Goal: Information Seeking & Learning: Learn about a topic

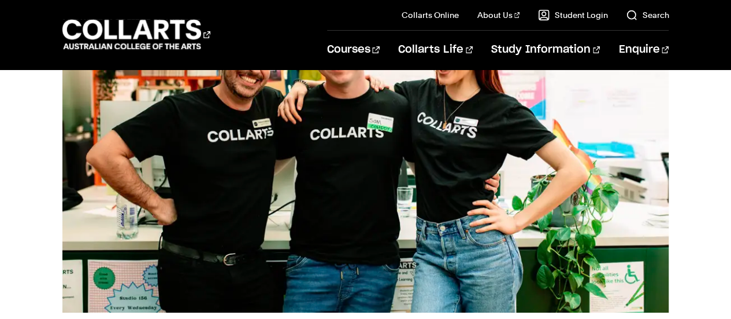
scroll to position [116, 0]
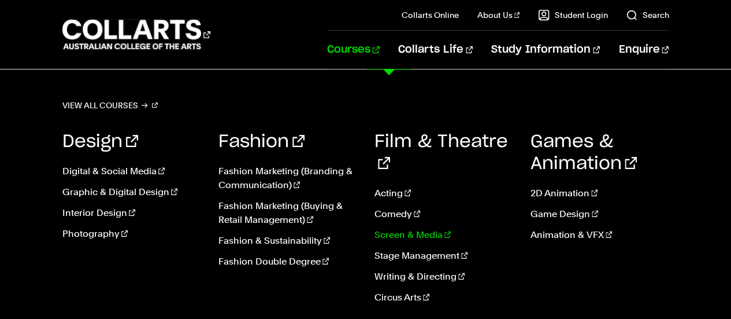
click at [407, 228] on link "Screen & Media" at bounding box center [444, 235] width 139 height 14
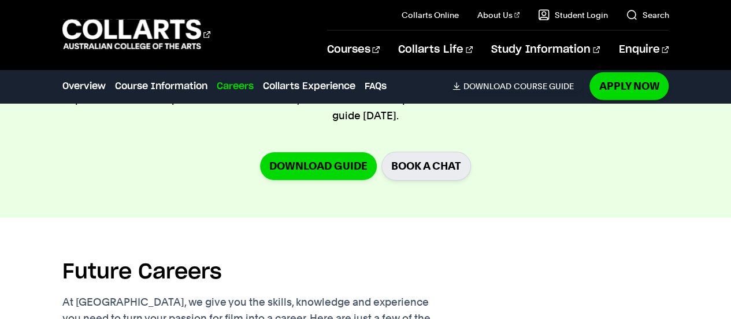
scroll to position [1388, 0]
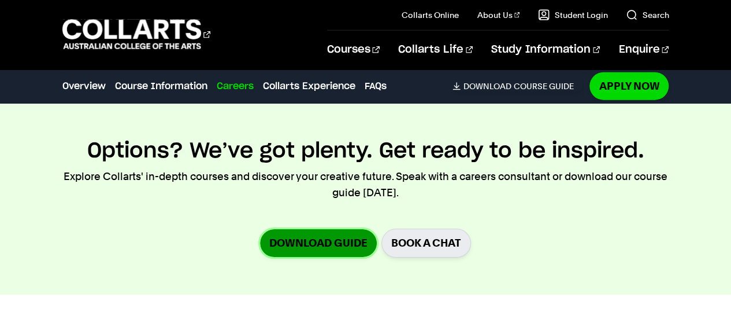
click at [319, 238] on link "Download Guide" at bounding box center [318, 242] width 117 height 27
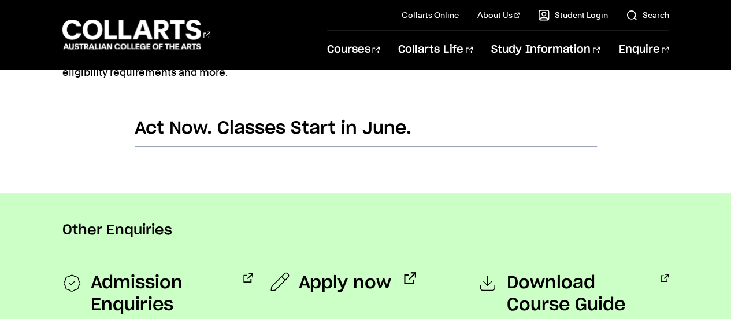
scroll to position [867, 0]
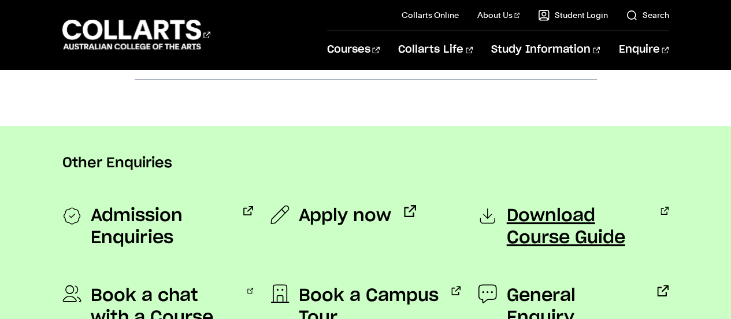
click at [574, 221] on span "Download Course Guide" at bounding box center [578, 227] width 142 height 44
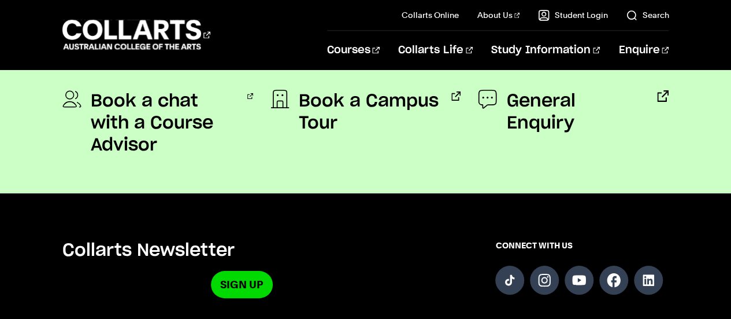
scroll to position [983, 0]
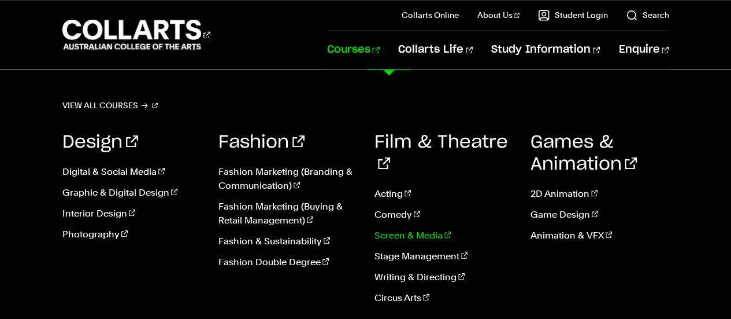
click at [416, 228] on link "Screen & Media" at bounding box center [444, 235] width 139 height 14
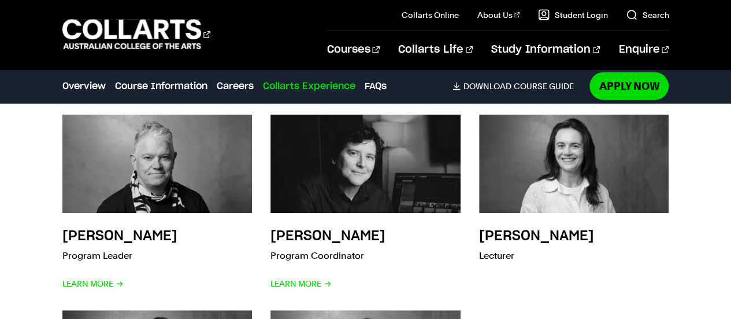
scroll to position [3527, 0]
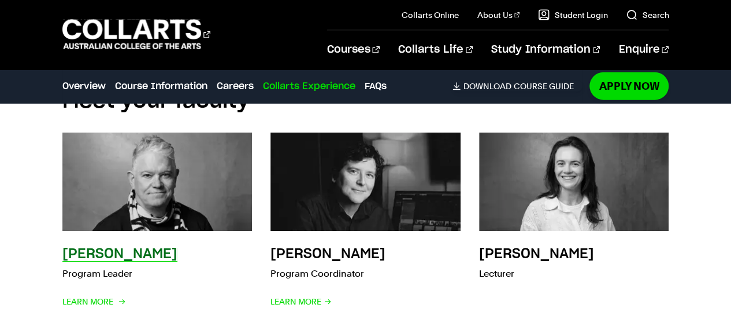
click at [80, 138] on img at bounding box center [157, 181] width 209 height 109
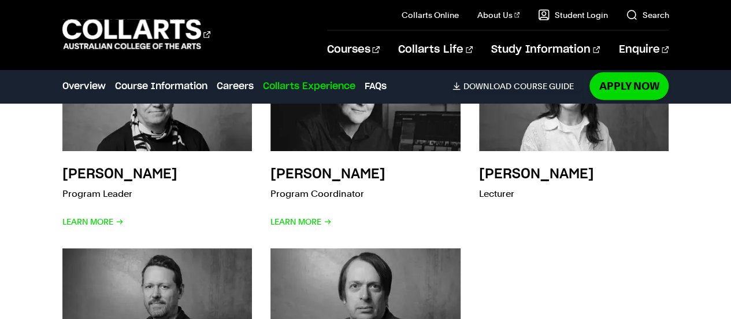
scroll to position [3701, 0]
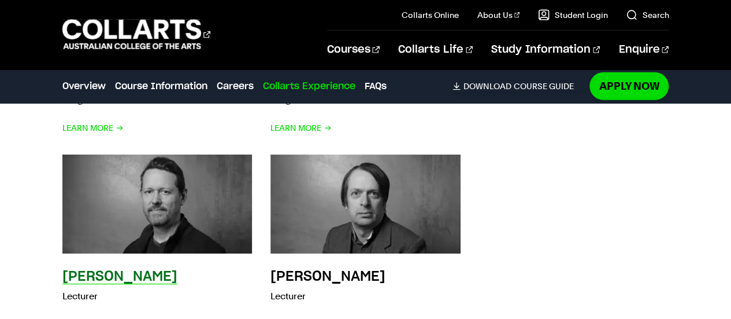
click at [226, 215] on img at bounding box center [157, 204] width 209 height 109
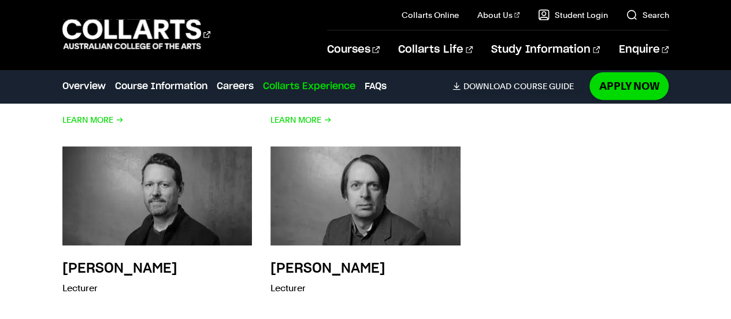
scroll to position [3816, 0]
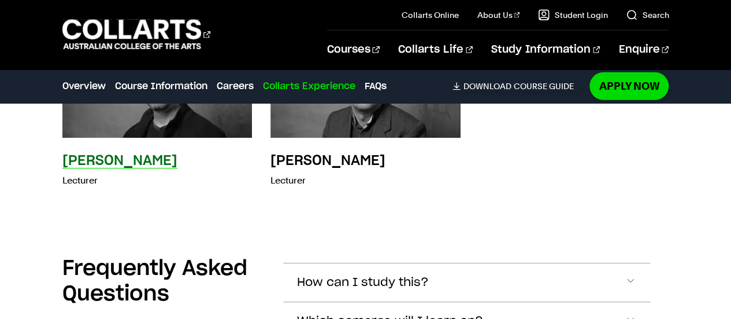
click at [76, 181] on p "Lecturer" at bounding box center [119, 180] width 115 height 16
click at [76, 164] on h3 "[PERSON_NAME]" at bounding box center [119, 161] width 115 height 14
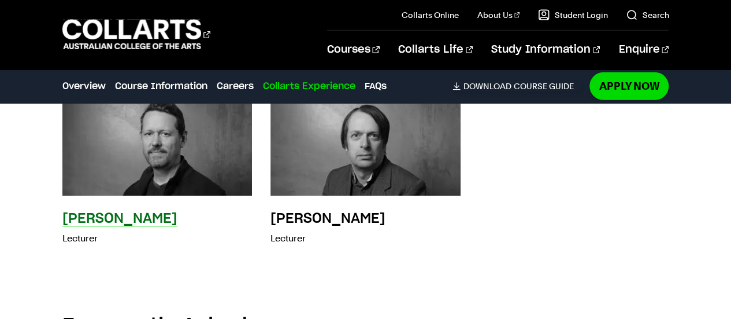
click at [83, 161] on img at bounding box center [157, 146] width 209 height 109
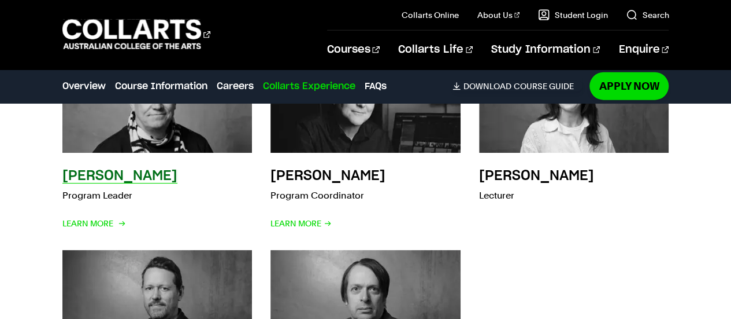
scroll to position [3527, 0]
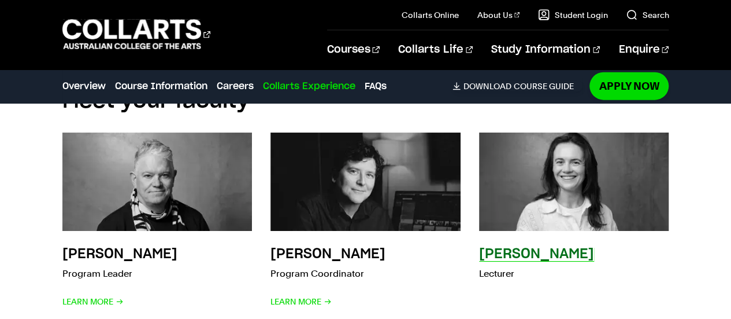
click at [505, 232] on div "[PERSON_NAME] Lecturer" at bounding box center [574, 221] width 190 height 178
click at [502, 254] on h3 "[PERSON_NAME]" at bounding box center [536, 254] width 115 height 14
click at [496, 189] on img at bounding box center [574, 181] width 209 height 109
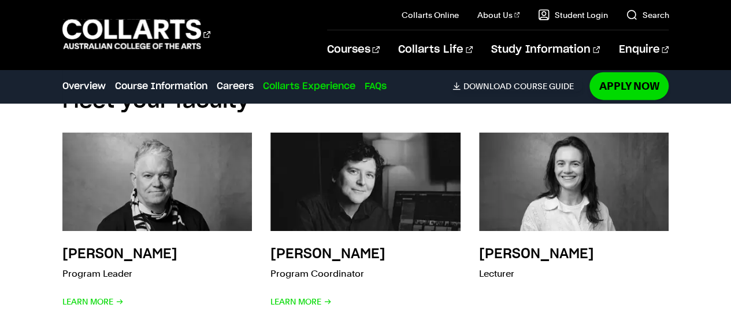
click at [384, 85] on link "FAQs" at bounding box center [376, 86] width 22 height 14
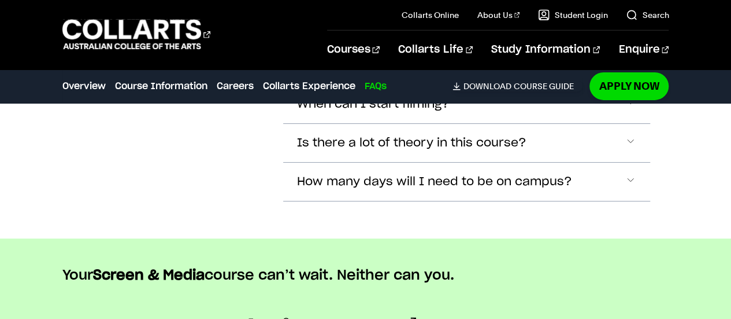
scroll to position [4002, 0]
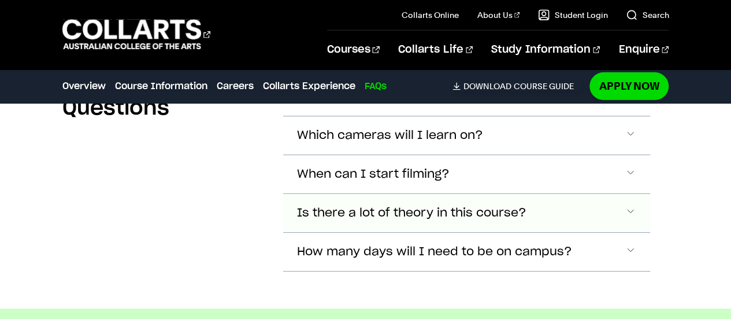
click at [358, 103] on span "Is there a lot of theory in this course?" at bounding box center [363, 96] width 132 height 13
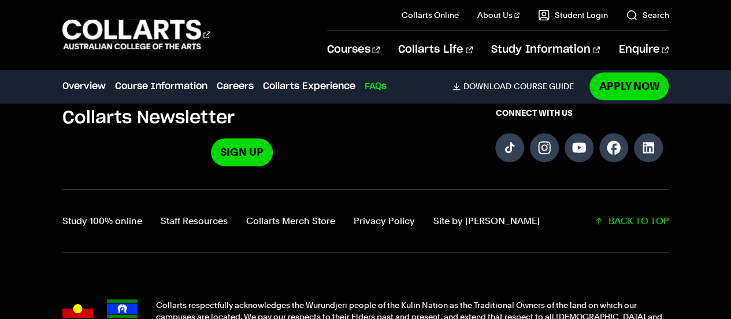
scroll to position [4816, 0]
